Goal: Task Accomplishment & Management: Complete application form

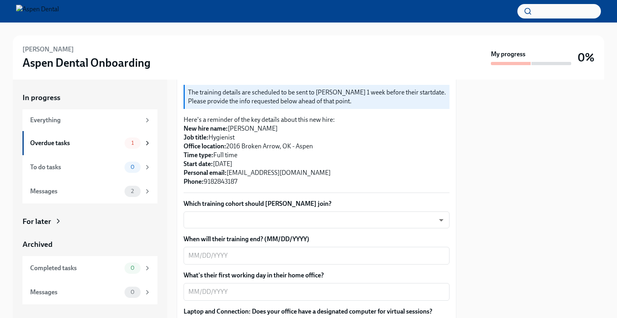
scroll to position [201, 0]
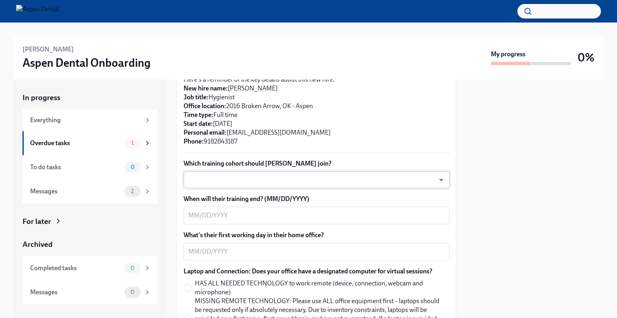
click at [436, 189] on body "[PERSON_NAME] Aspen Dental Onboarding My progress 0% In progress Everything Ove…" at bounding box center [308, 159] width 617 height 318
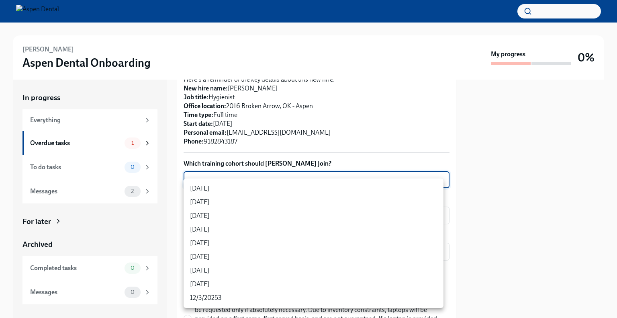
click at [203, 229] on li "[DATE]" at bounding box center [314, 229] width 260 height 14
type input "rtYPevC7n"
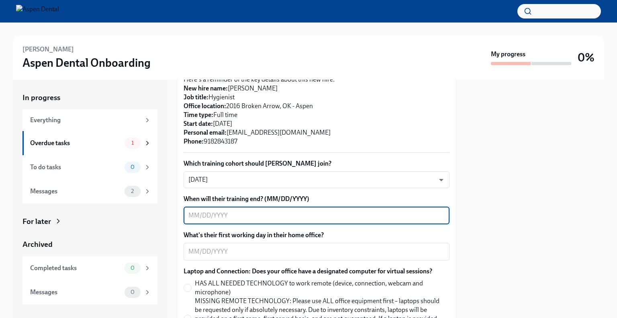
click at [206, 220] on textarea "When will their training end? (MM/DD/YYYY)" at bounding box center [316, 215] width 256 height 10
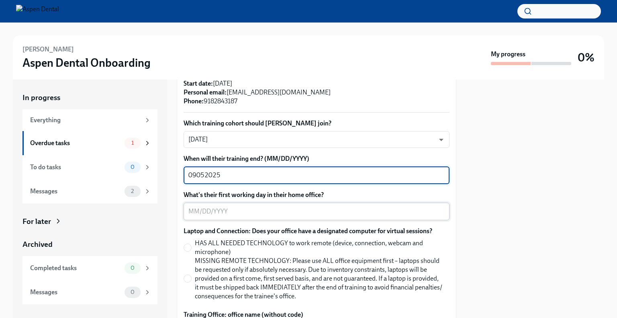
type textarea "09052025"
click at [199, 216] on textarea "What's their first working day in their home office?" at bounding box center [316, 211] width 256 height 10
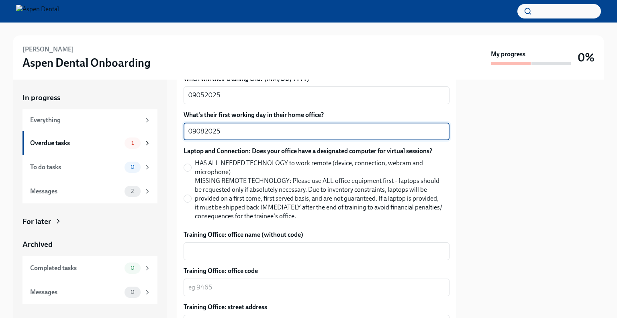
scroll to position [321, 0]
type textarea "09082025"
click at [186, 171] on input "HAS ALL NEEDED TECHNOLOGY to work remote (device, connection, webcam and microp…" at bounding box center [187, 166] width 7 height 7
radio input "true"
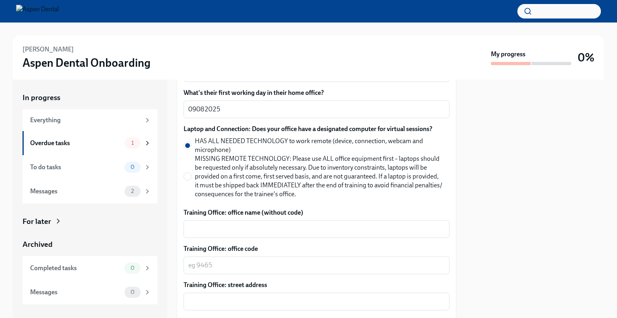
scroll to position [361, 0]
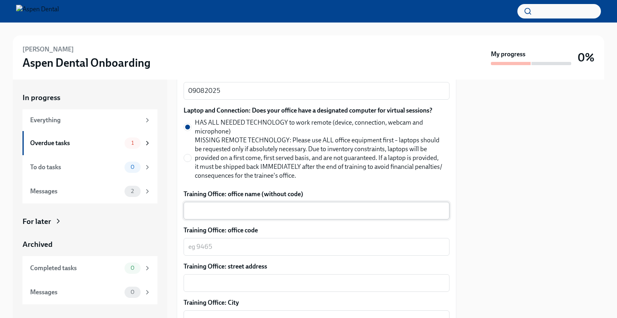
click at [253, 215] on textarea "Training Office: office name (without code)" at bounding box center [316, 211] width 256 height 10
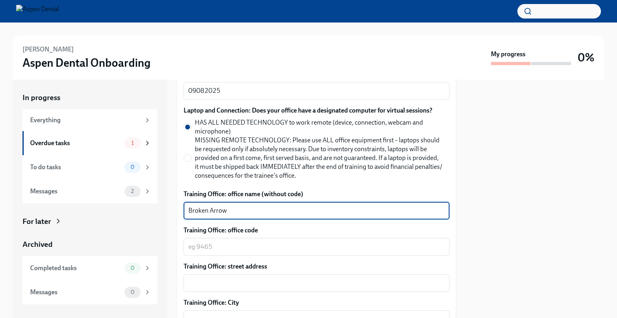
type textarea "Broken Arrow"
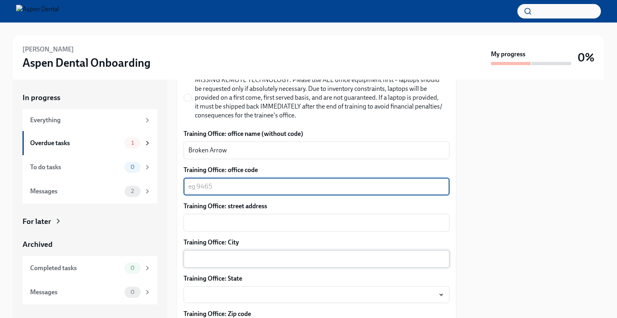
scroll to position [442, 0]
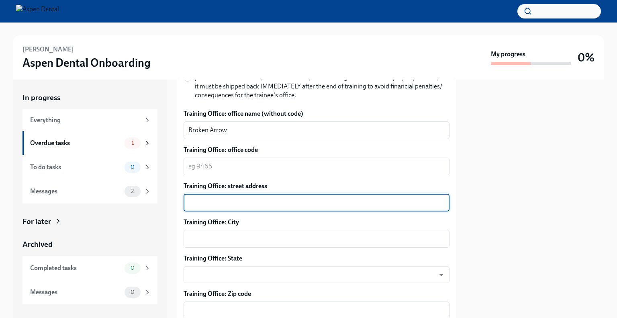
click at [261, 207] on textarea "Training Office: street address" at bounding box center [316, 203] width 256 height 10
paste textarea "[STREET_ADDRESS]"
type textarea "[STREET_ADDRESS]"
click at [249, 243] on textarea "Training Office: City" at bounding box center [316, 239] width 256 height 10
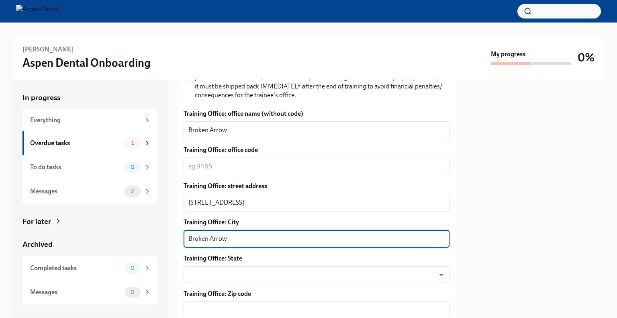
scroll to position [522, 0]
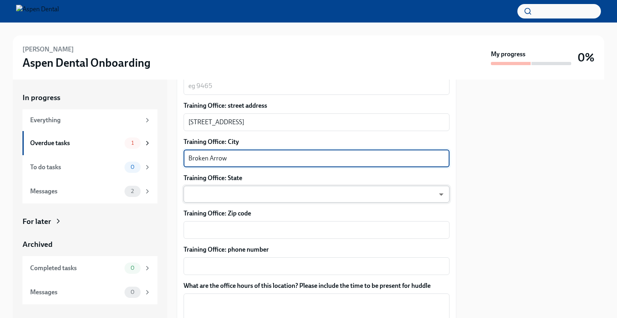
type textarea "Broken Arrow"
click at [246, 200] on body "[PERSON_NAME] Aspen Dental Onboarding My progress 0% In progress Everything Ove…" at bounding box center [308, 159] width 617 height 318
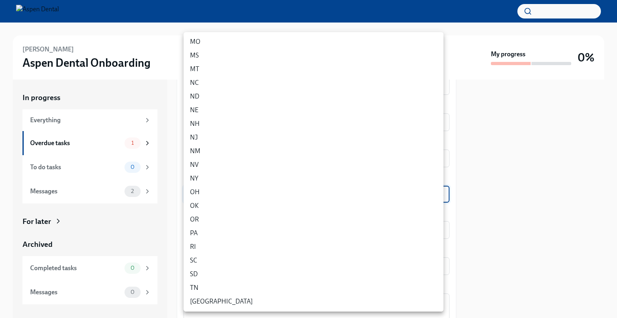
scroll to position [321, 0]
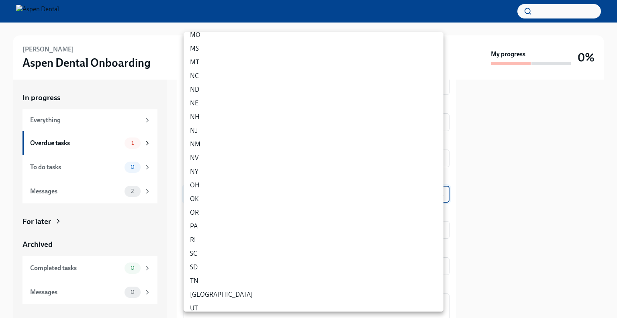
click at [194, 199] on li "OK" at bounding box center [314, 199] width 260 height 14
type input "xWfvgbGzq"
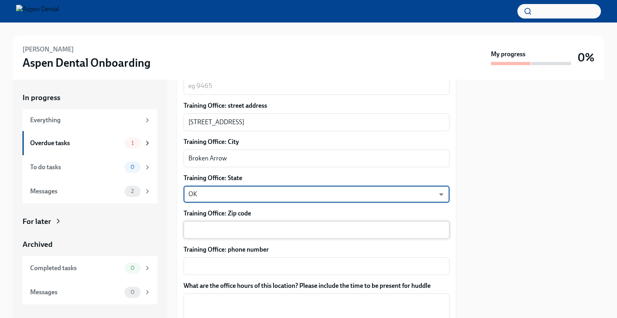
click at [220, 235] on textarea "Training Office: Zip code" at bounding box center [316, 230] width 256 height 10
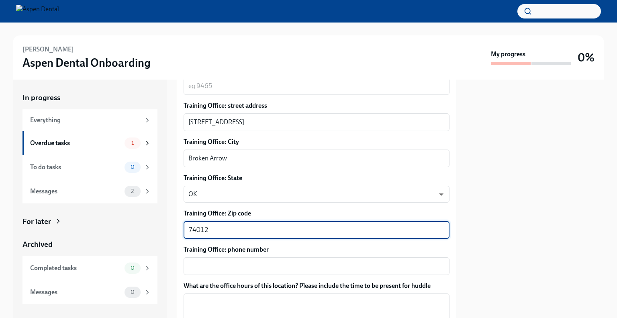
scroll to position [602, 0]
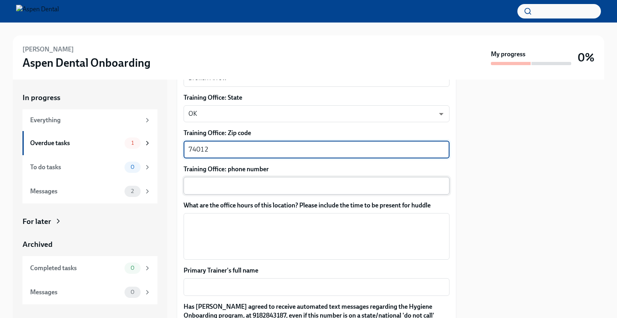
type textarea "74012"
click at [216, 190] on textarea "Training Office: phone number" at bounding box center [316, 186] width 256 height 10
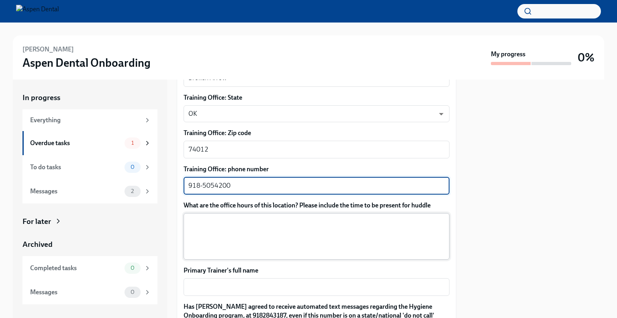
type textarea "918-5054200"
click at [214, 231] on textarea "What are the office hours of this location? Please include the time to be prese…" at bounding box center [316, 236] width 256 height 39
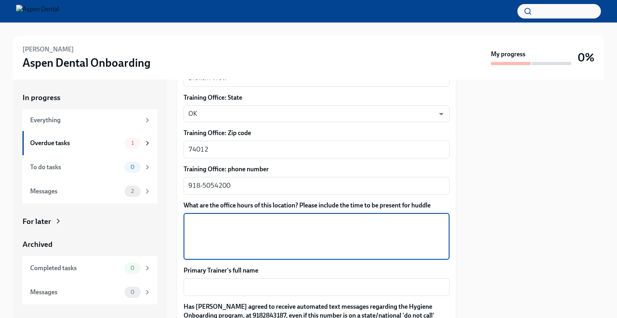
click at [230, 233] on textarea "What are the office hours of this location? Please include the time to be prese…" at bounding box center [316, 236] width 256 height 39
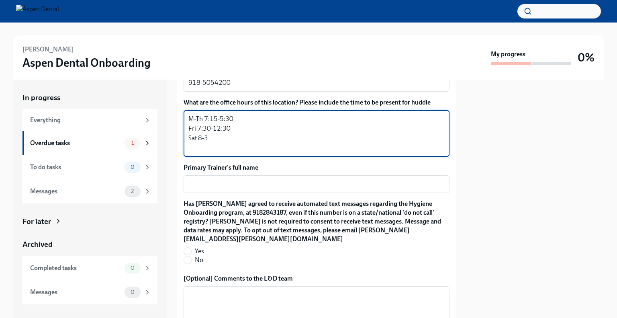
scroll to position [723, 0]
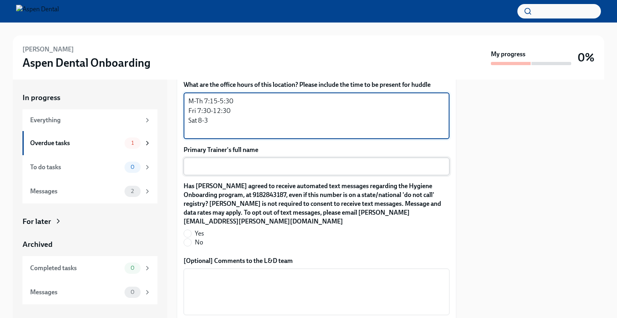
type textarea "M-Th 7:15-5:30 Fri 7:30-12:30 Sat 8-3"
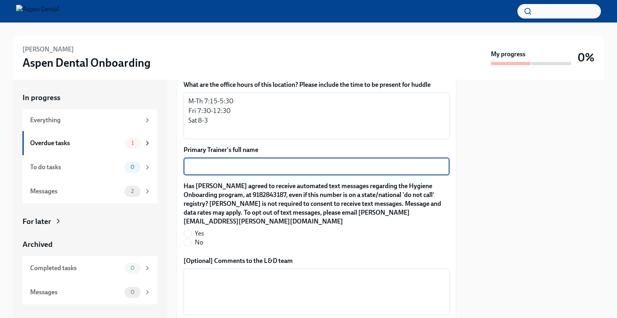
click at [218, 171] on textarea "Primary Trainer's full name" at bounding box center [316, 166] width 256 height 10
type textarea "[PERSON_NAME]"
click at [187, 233] on input "Yes" at bounding box center [187, 233] width 7 height 7
radio input "true"
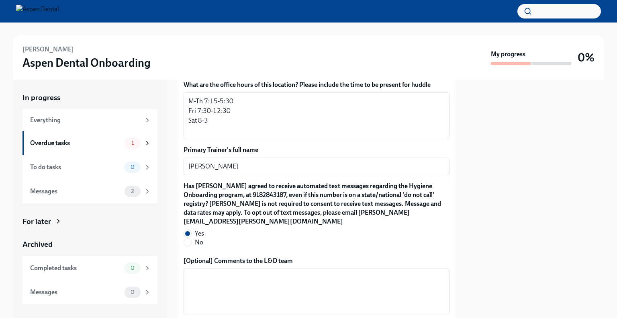
scroll to position [803, 0]
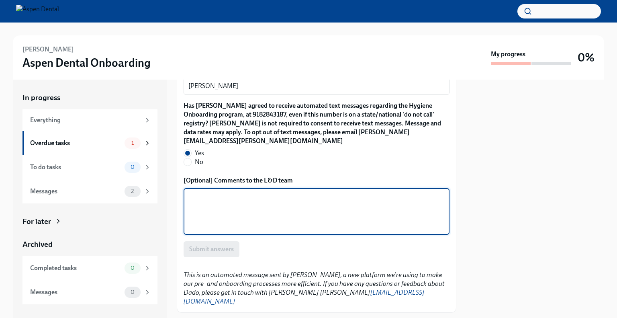
click at [201, 196] on textarea "[Optional] Comments to the L&D team" at bounding box center [316, 211] width 256 height 39
click at [277, 197] on textarea "[PERSON_NAME] is a rehire, she left over ayear ago so we are enrolling her as a…" at bounding box center [316, 211] width 256 height 39
click at [406, 197] on textarea "[PERSON_NAME] is a rehire, she left over a year ago so we are enrolling her as …" at bounding box center [316, 211] width 256 height 39
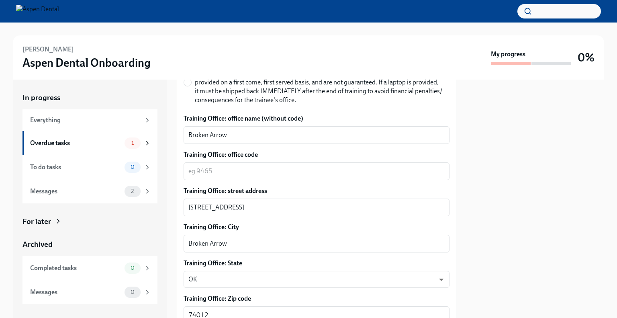
scroll to position [413, 0]
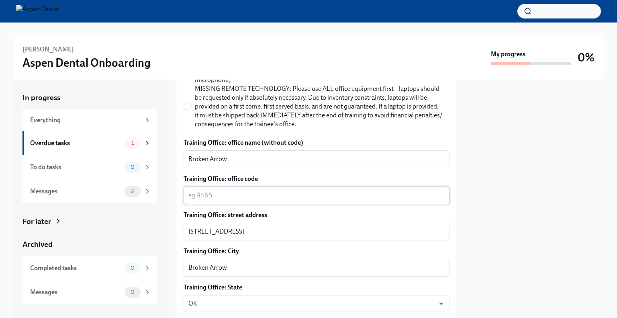
type textarea "[PERSON_NAME] is a rehire, she left over a year ago so we are enrolling her as …"
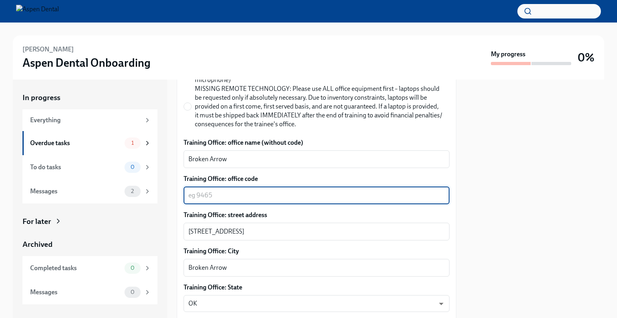
click at [223, 200] on textarea "Training Office: office code" at bounding box center [316, 195] width 256 height 10
click at [243, 200] on textarea "Training Office: office code" at bounding box center [316, 195] width 256 height 10
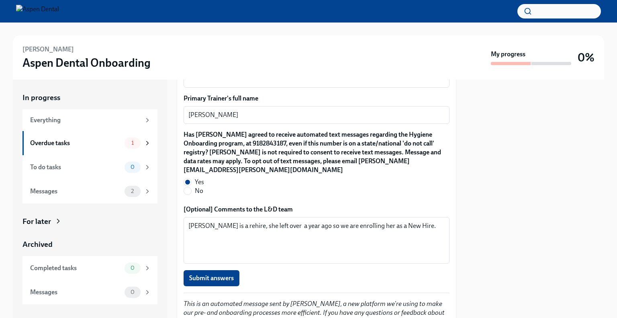
scroll to position [814, 0]
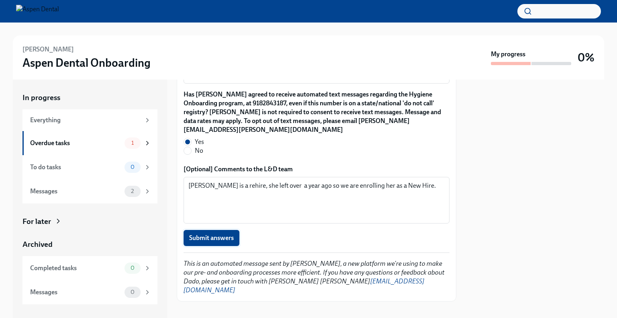
type textarea "2016"
click at [204, 239] on span "Submit answers" at bounding box center [211, 238] width 45 height 8
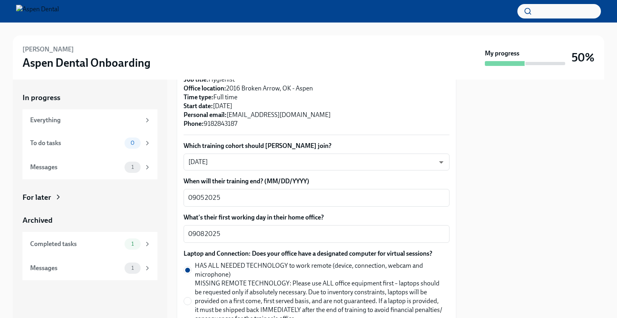
scroll to position [92, 0]
